Goal: Transaction & Acquisition: Purchase product/service

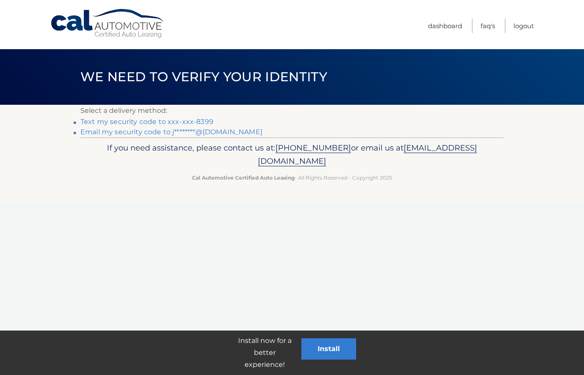
click at [199, 125] on link "Text my security code to xxx-xxx-8399" at bounding box center [146, 122] width 133 height 8
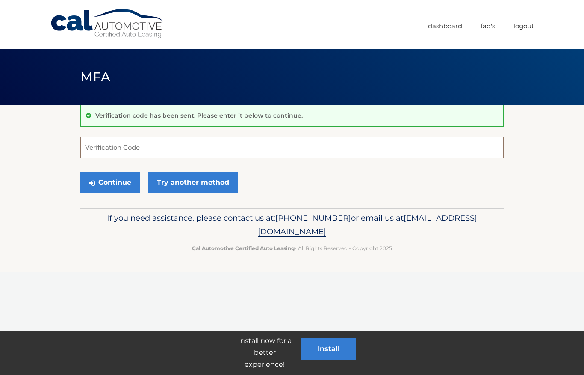
click at [289, 153] on input "Verification Code" at bounding box center [291, 147] width 423 height 21
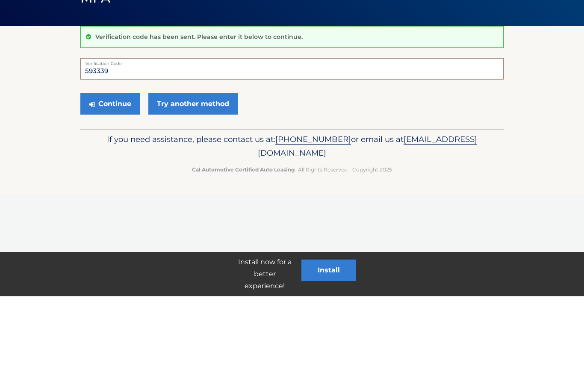
type input "593339"
click at [103, 172] on button "Continue" at bounding box center [109, 182] width 59 height 21
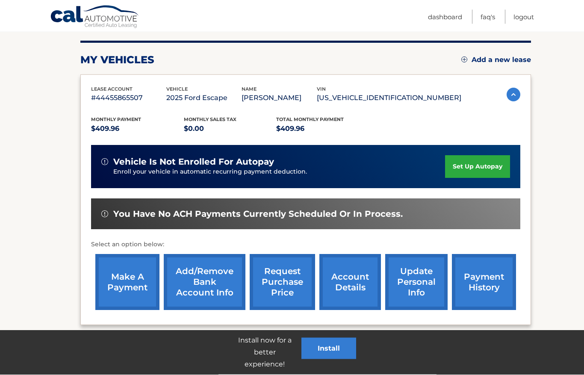
scroll to position [102, 0]
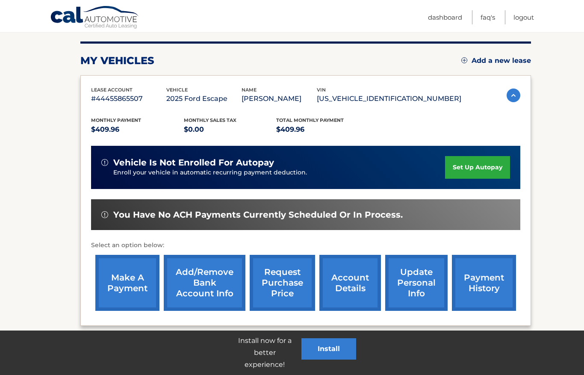
click at [128, 292] on link "make a payment" at bounding box center [127, 283] width 64 height 56
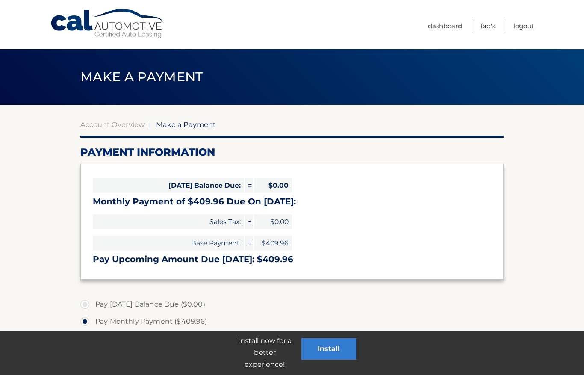
select select "YWJlMjdmNjYtMGJmMi00YjI3LWJkNzQtN2YyZDkyMTg5MWFk"
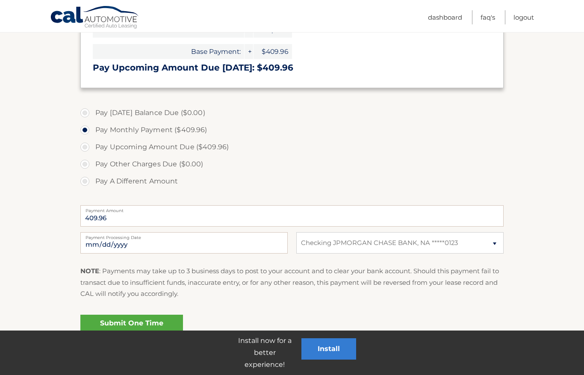
scroll to position [194, 0]
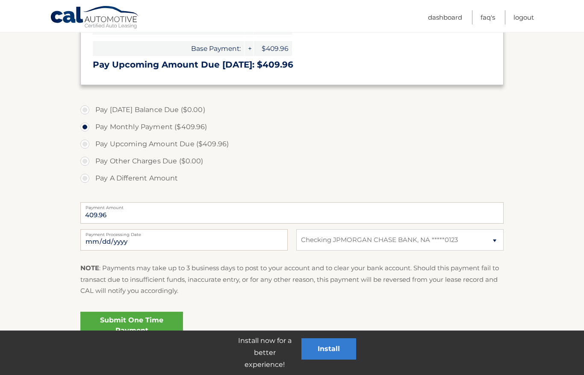
click at [145, 325] on link "Submit One Time Payment" at bounding box center [131, 325] width 103 height 27
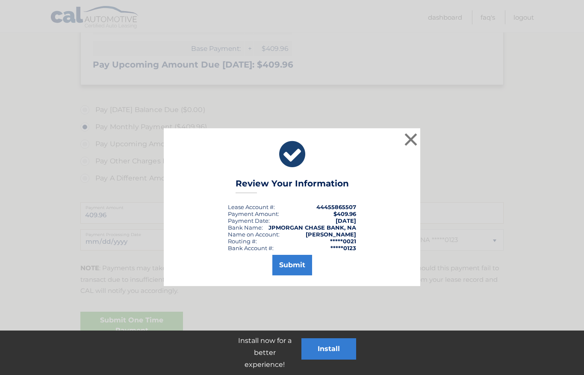
click at [299, 267] on button "Submit" at bounding box center [292, 265] width 40 height 21
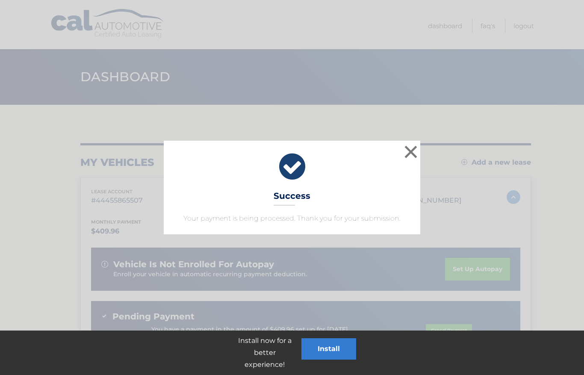
click at [409, 154] on button "×" at bounding box center [410, 151] width 17 height 17
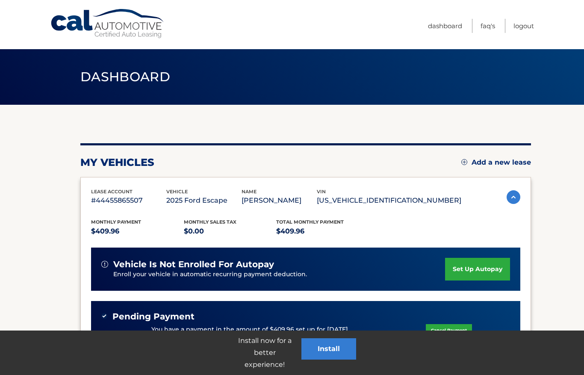
click at [524, 24] on link "Logout" at bounding box center [523, 26] width 21 height 14
